Goal: Task Accomplishment & Management: Use online tool/utility

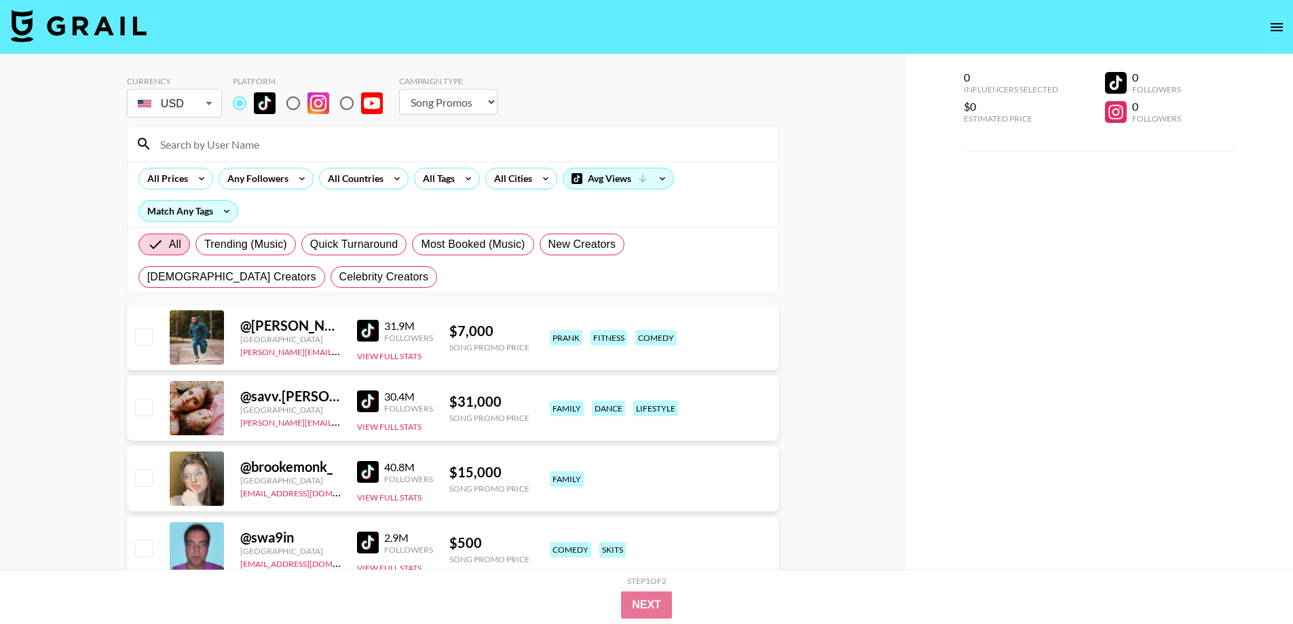
select select "Song"
click at [378, 177] on div "All Countries" at bounding box center [353, 178] width 67 height 20
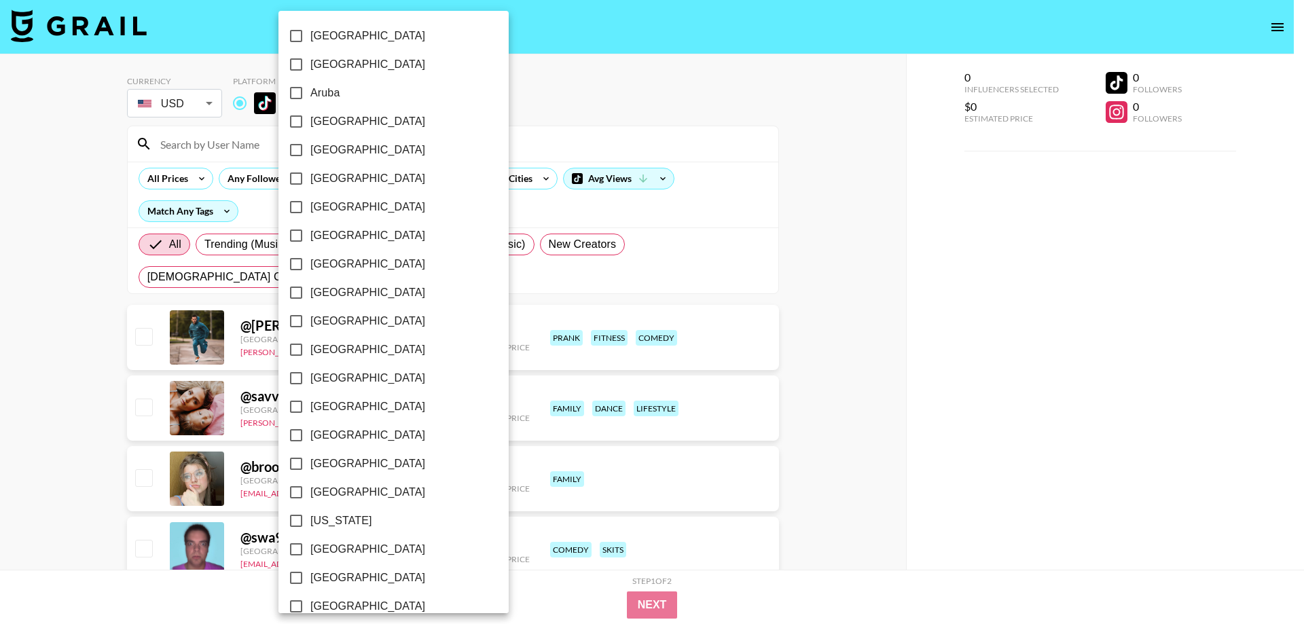
click at [481, 198] on div at bounding box center [652, 312] width 1304 height 624
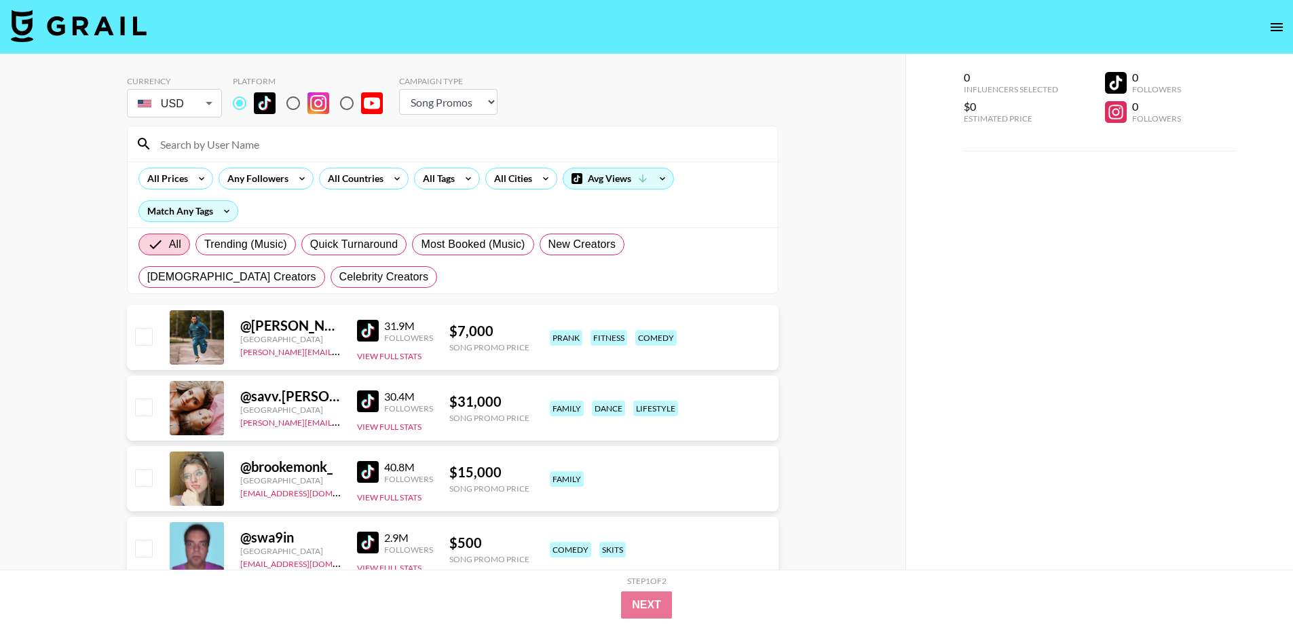
click at [513, 166] on div "[GEOGRAPHIC_DATA] [GEOGRAPHIC_DATA] [GEOGRAPHIC_DATA] [GEOGRAPHIC_DATA] [GEOGRA…" at bounding box center [646, 312] width 1293 height 624
click at [514, 179] on div "All Cities" at bounding box center [510, 178] width 49 height 20
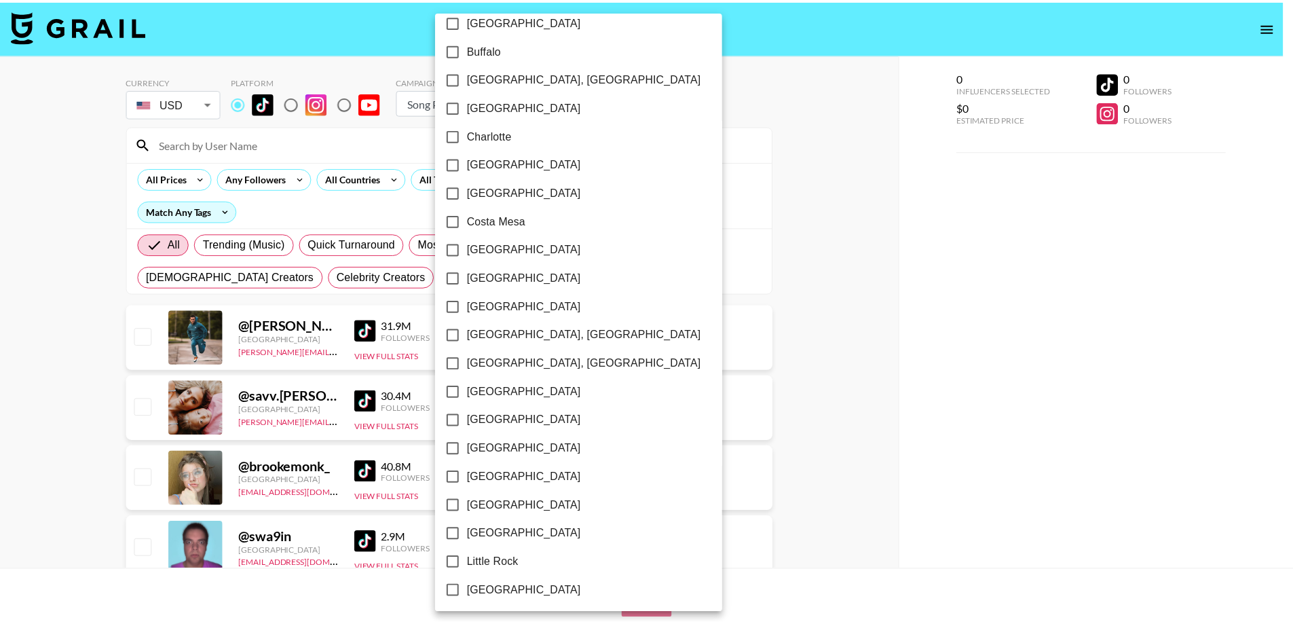
scroll to position [440, 0]
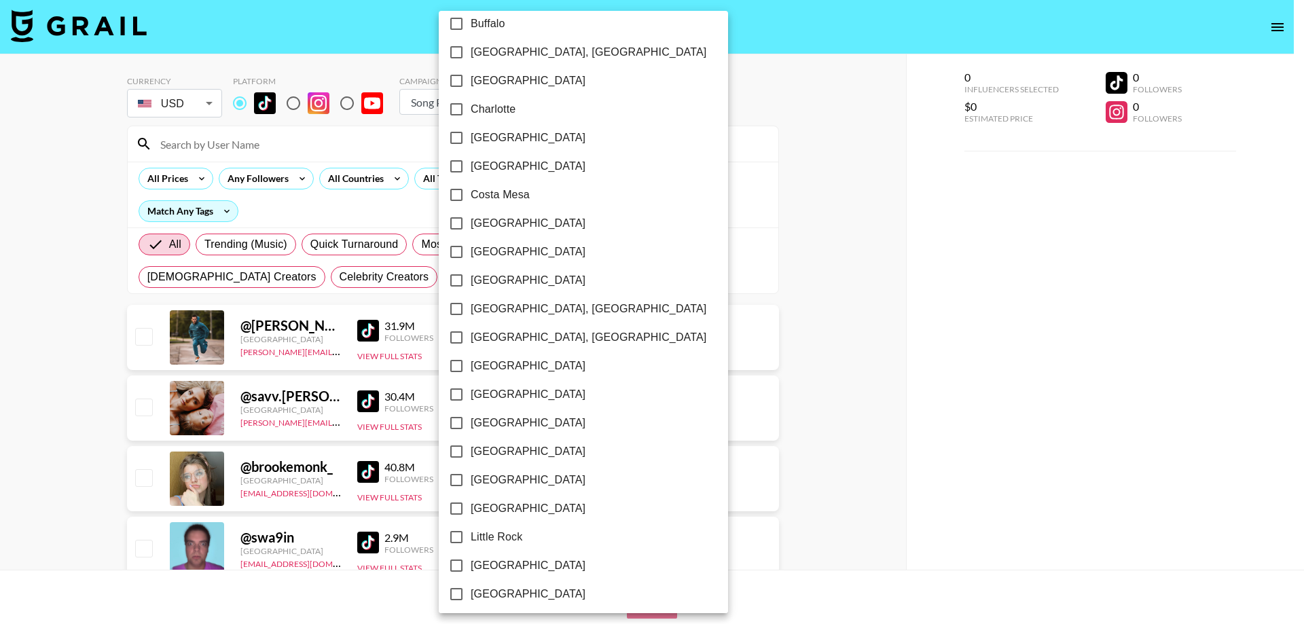
click at [485, 246] on span "[GEOGRAPHIC_DATA]" at bounding box center [527, 252] width 115 height 16
click at [470, 246] on input "[GEOGRAPHIC_DATA]" at bounding box center [456, 252] width 29 height 29
checkbox input "true"
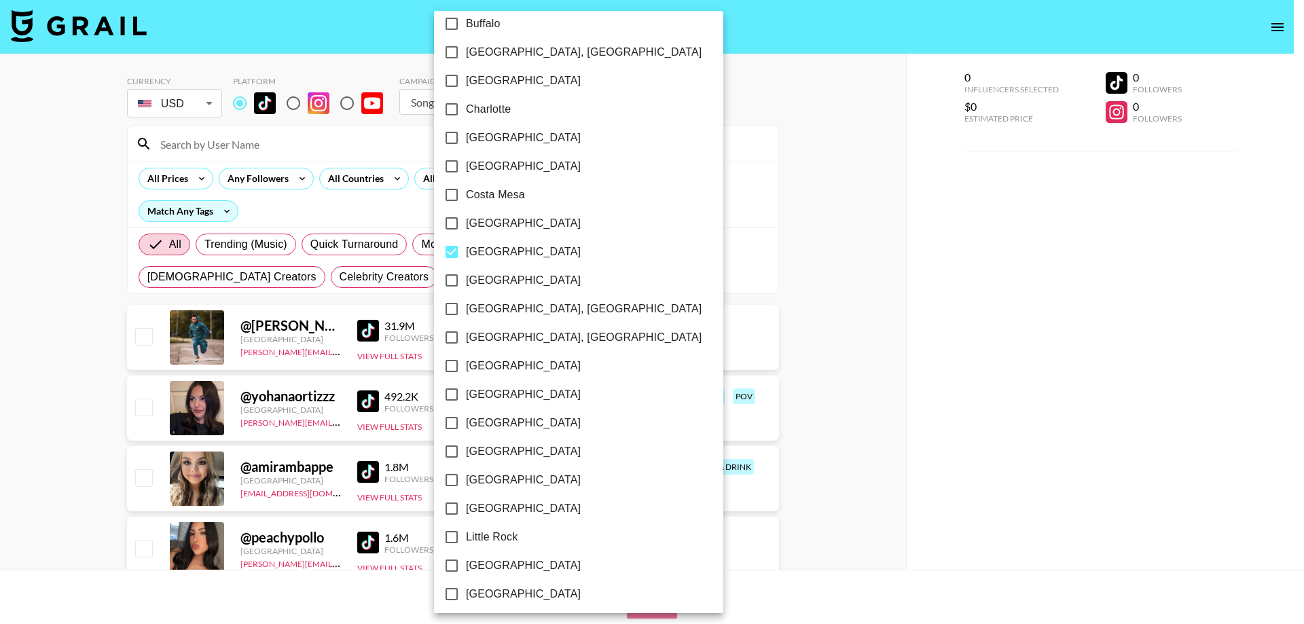
click at [0, 345] on div at bounding box center [652, 312] width 1304 height 624
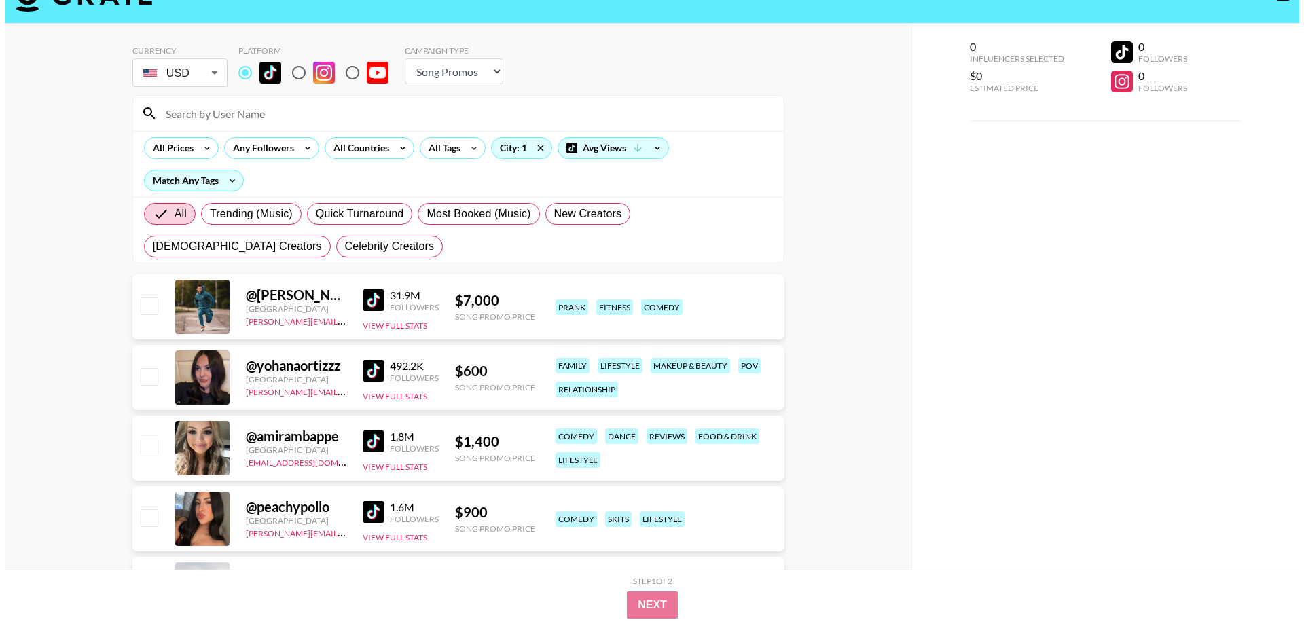
scroll to position [0, 0]
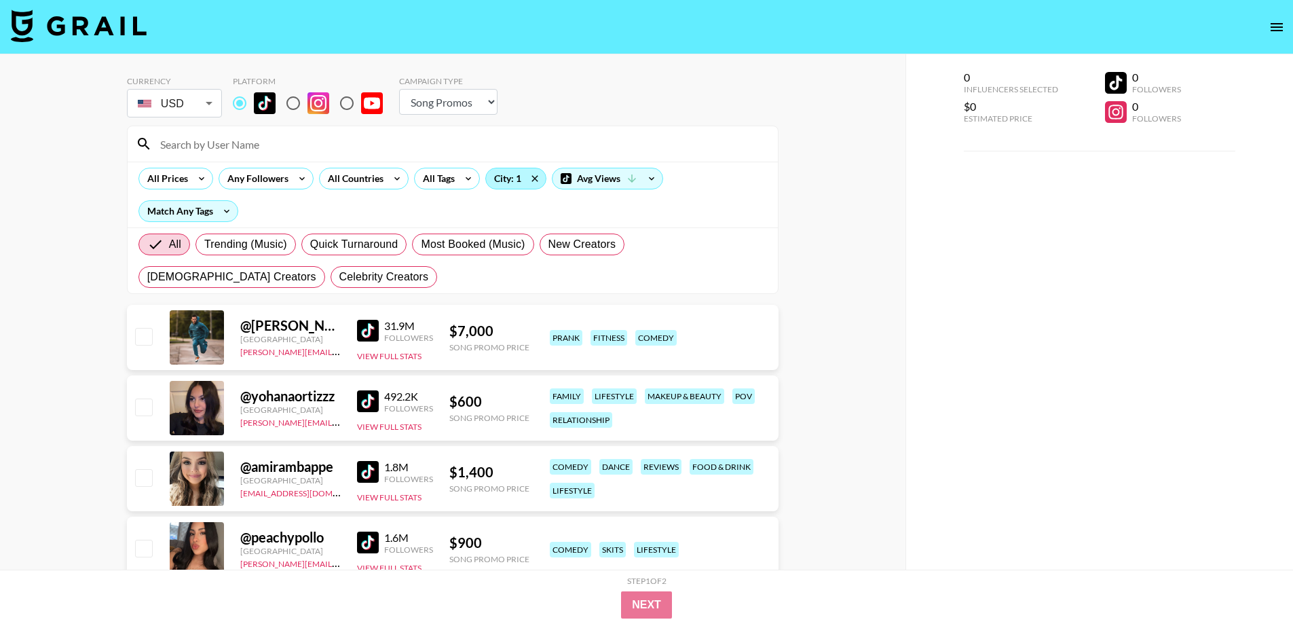
click at [517, 181] on div "City: 1" at bounding box center [516, 178] width 60 height 20
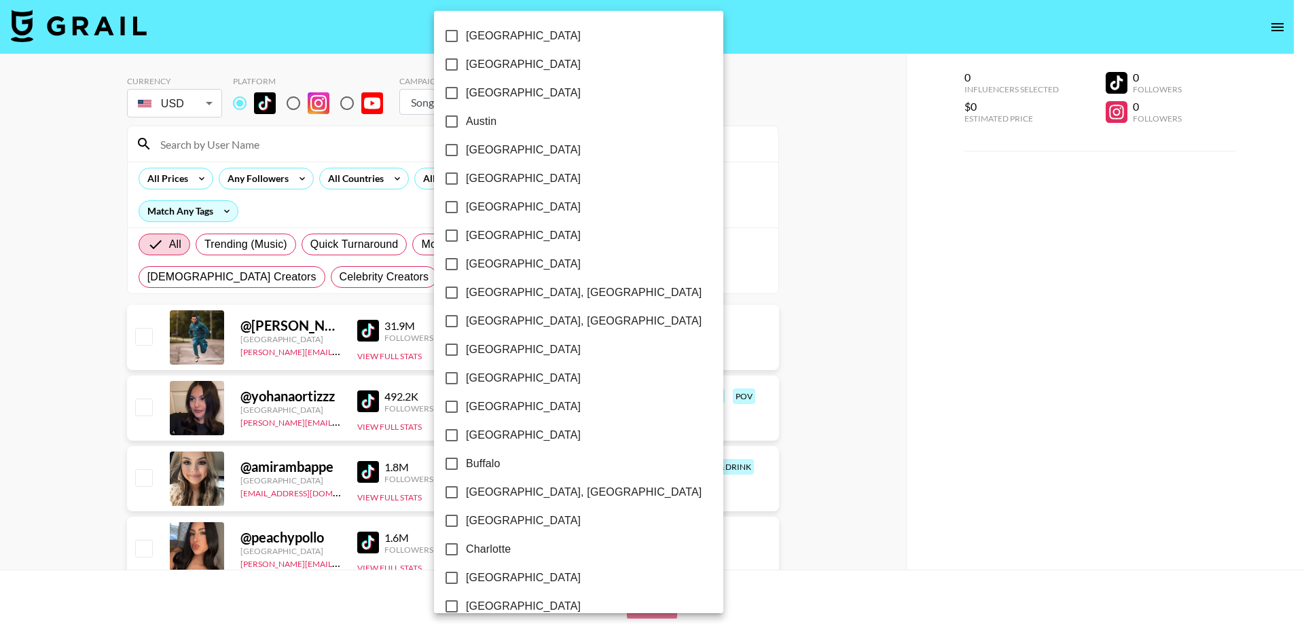
scroll to position [184, 0]
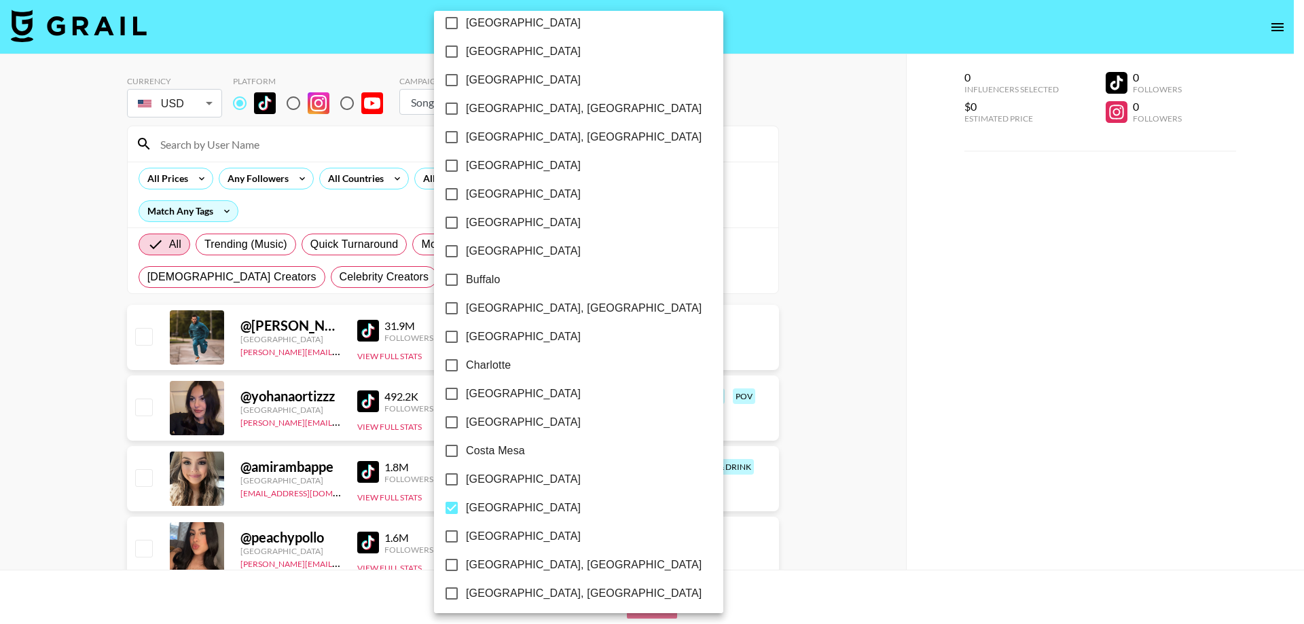
drag, startPoint x: 609, startPoint y: 278, endPoint x: 580, endPoint y: 333, distance: 61.3
click at [580, 544] on div "[GEOGRAPHIC_DATA] [GEOGRAPHIC_DATA] [GEOGRAPHIC_DATA] [GEOGRAPHIC_DATA] [GEOGRA…" at bounding box center [652, 312] width 1304 height 624
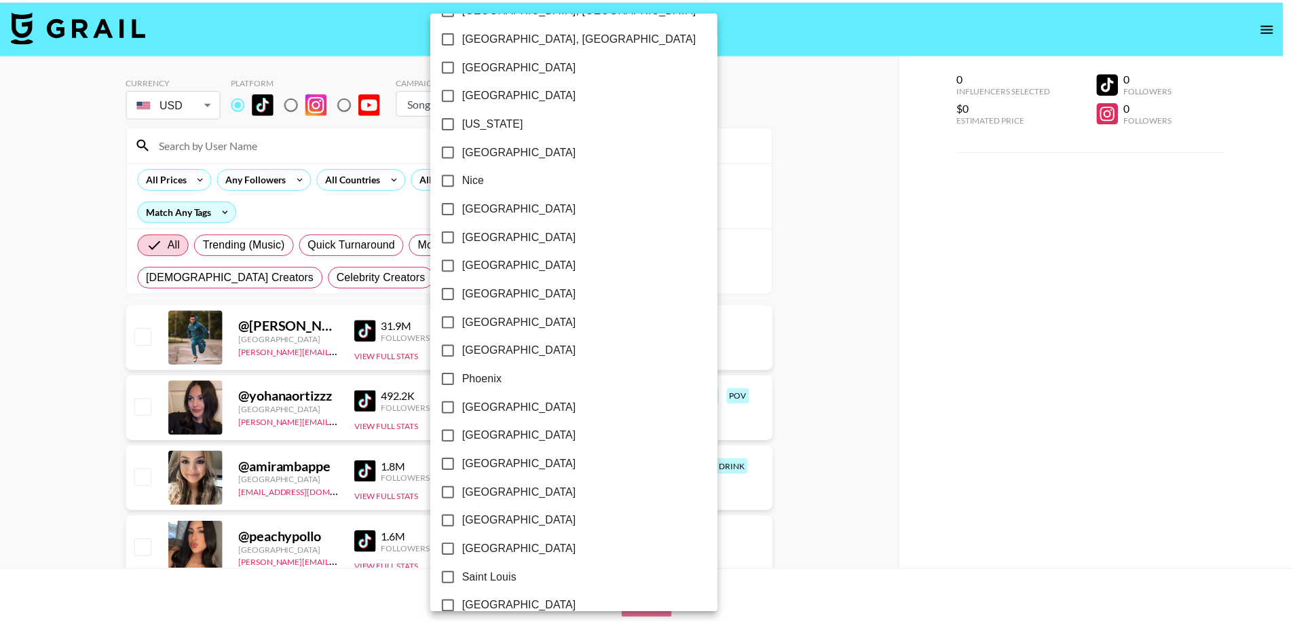
scroll to position [1526, 0]
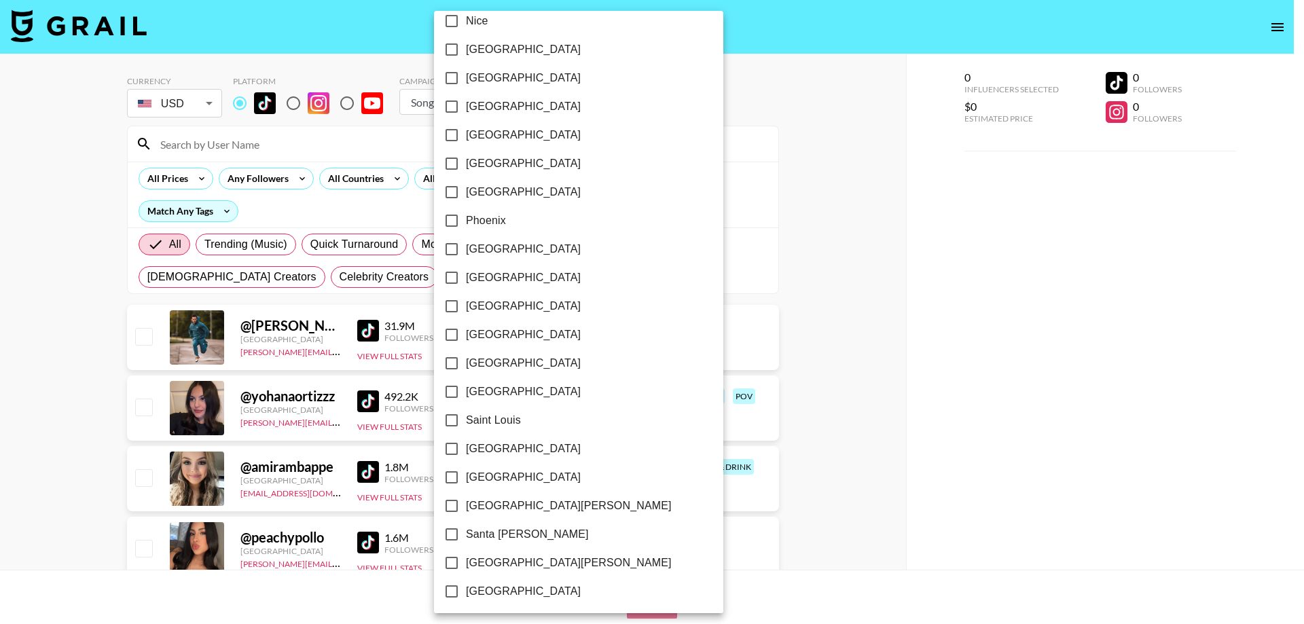
click at [509, 450] on span "[GEOGRAPHIC_DATA]" at bounding box center [523, 449] width 115 height 16
click at [466, 450] on input "[GEOGRAPHIC_DATA]" at bounding box center [451, 449] width 29 height 29
checkbox input "true"
click at [12, 405] on div at bounding box center [652, 312] width 1304 height 624
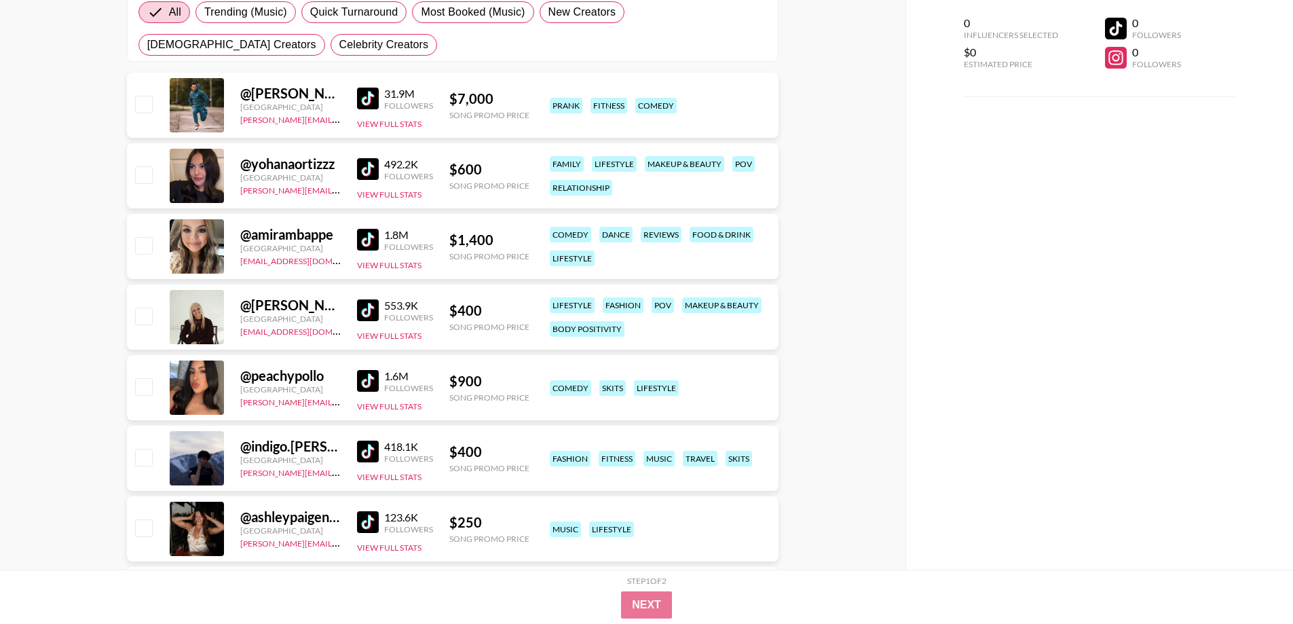
scroll to position [317, 0]
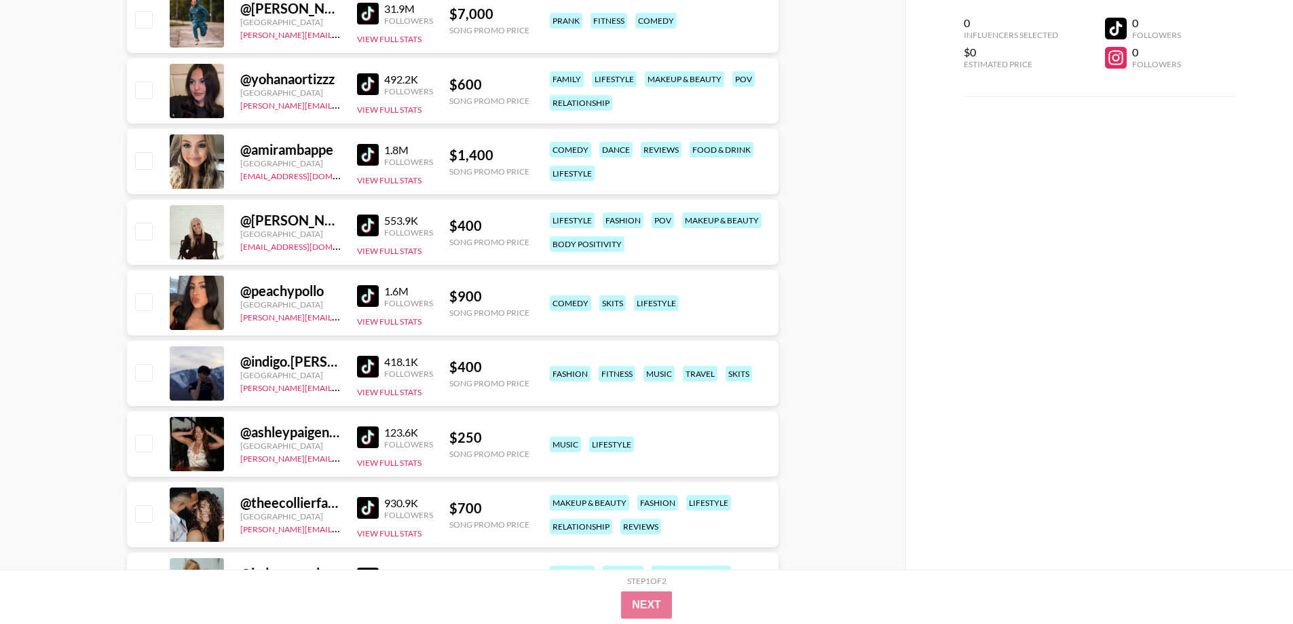
click at [381, 361] on link at bounding box center [370, 367] width 27 height 22
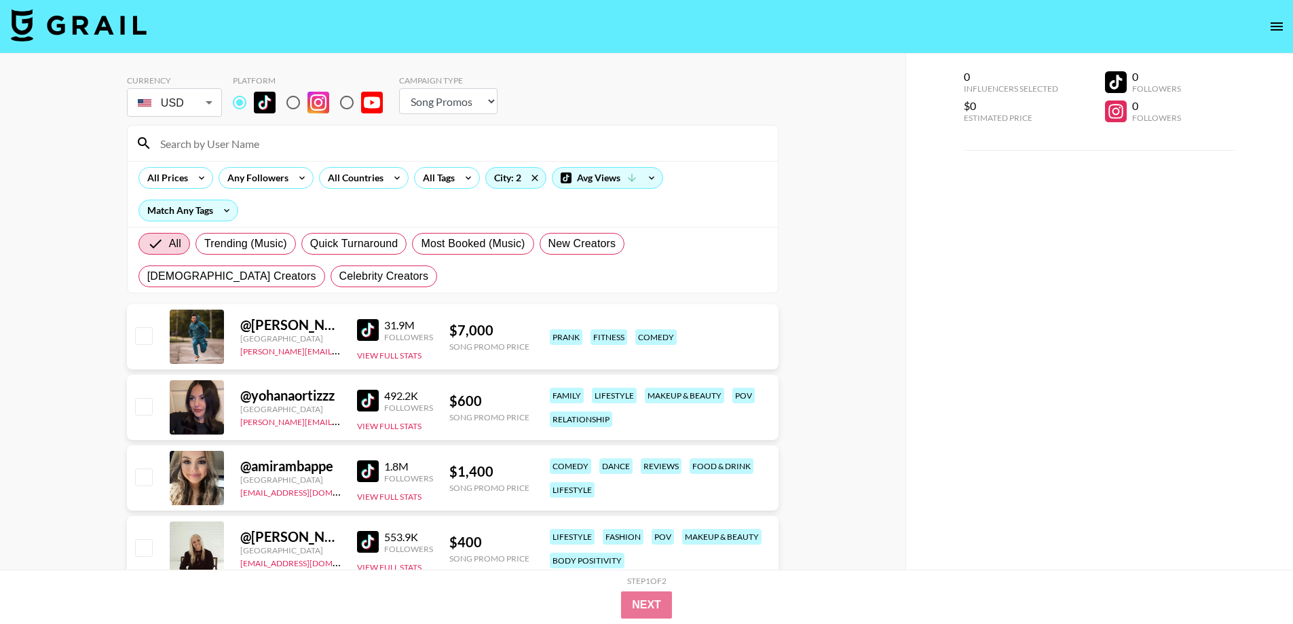
scroll to position [0, 0]
click at [231, 99] on input "radio" at bounding box center [239, 103] width 29 height 29
click at [235, 99] on input "radio" at bounding box center [239, 103] width 29 height 29
